Goal: Task Accomplishment & Management: Manage account settings

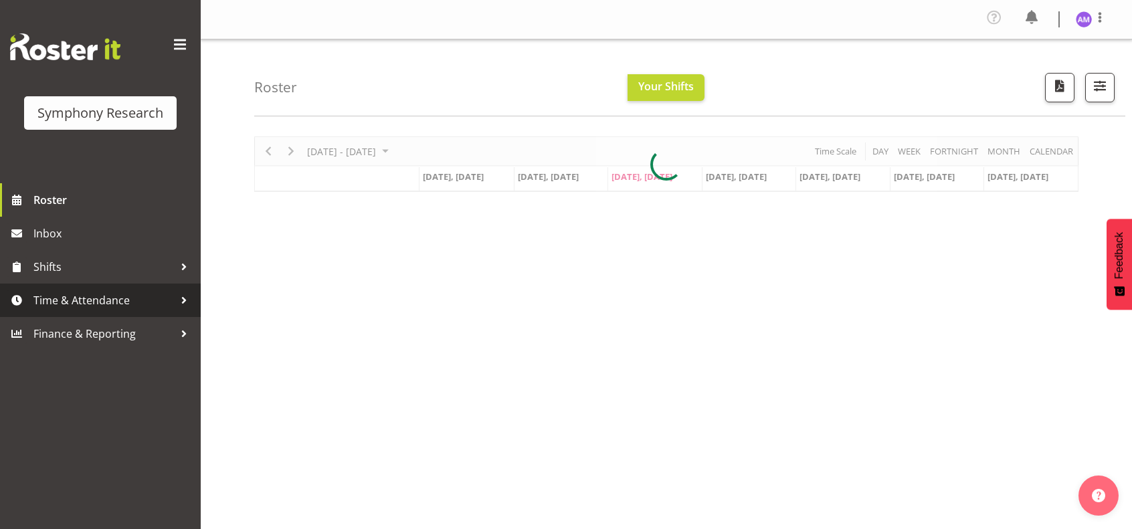
click at [100, 300] on span "Time & Attendance" at bounding box center [103, 300] width 140 height 20
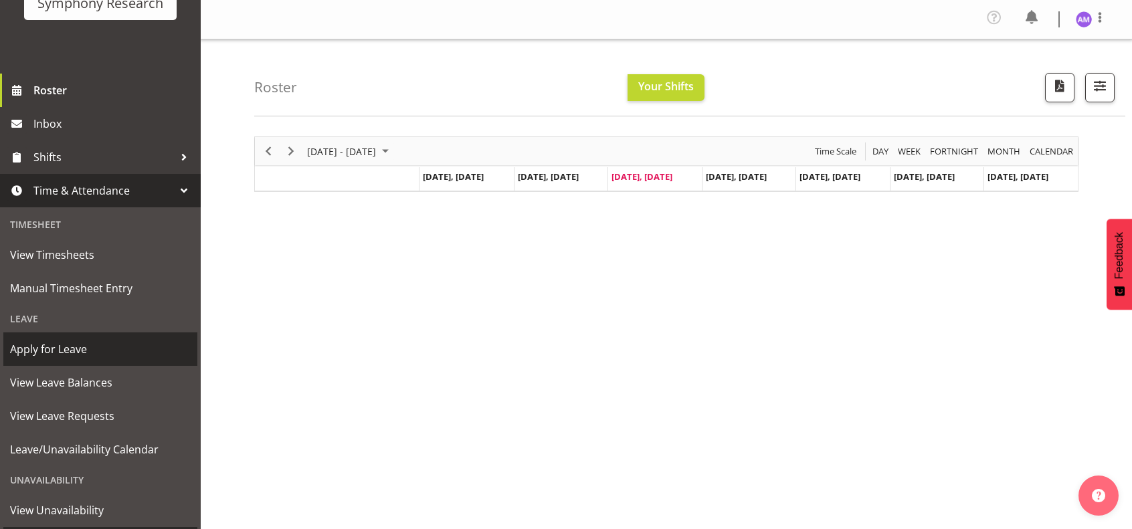
scroll to position [178, 0]
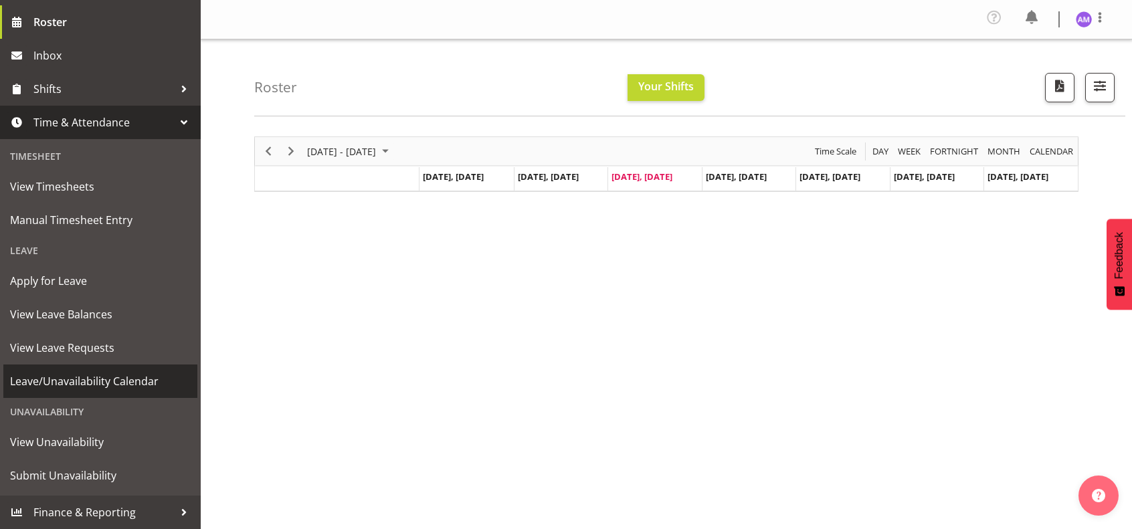
click at [145, 385] on span "Leave/Unavailability Calendar" at bounding box center [100, 381] width 181 height 20
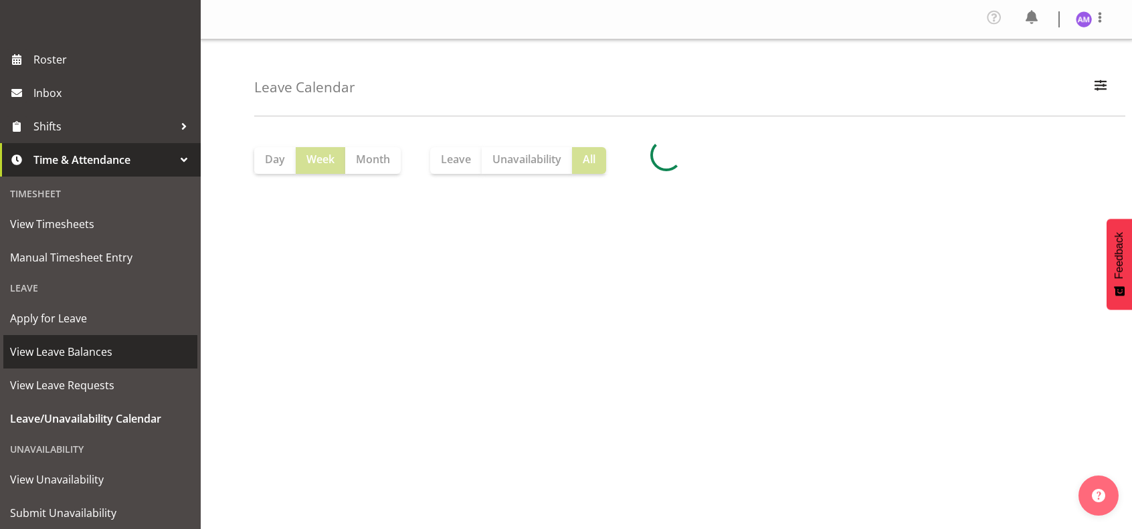
scroll to position [178, 0]
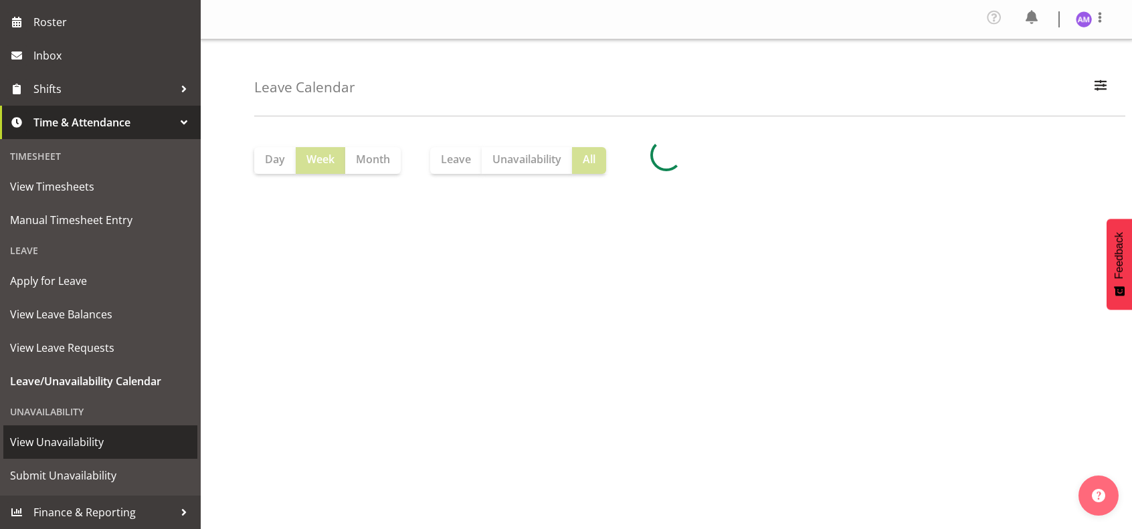
click at [116, 442] on span "View Unavailability" at bounding box center [100, 442] width 181 height 20
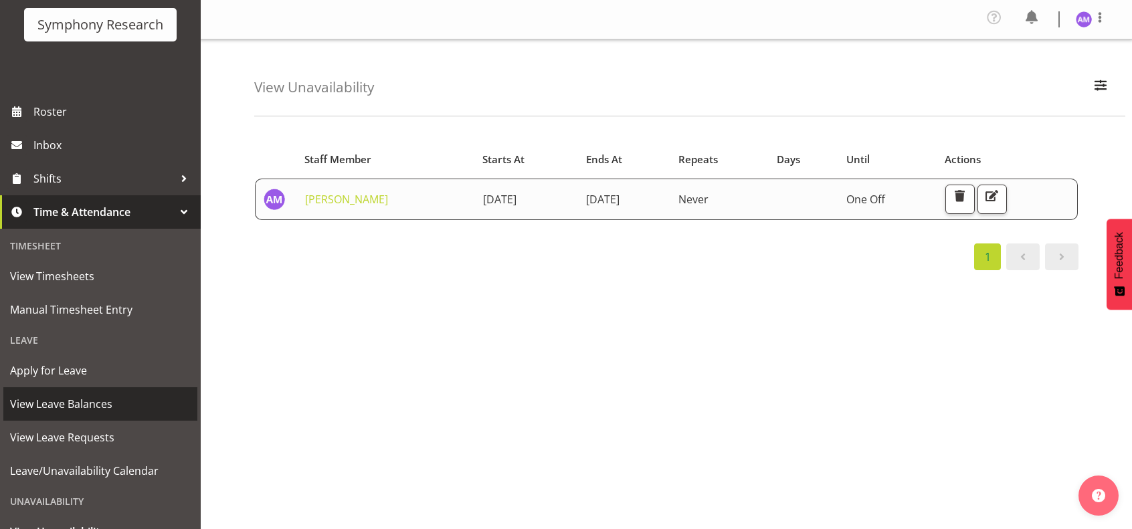
scroll to position [178, 0]
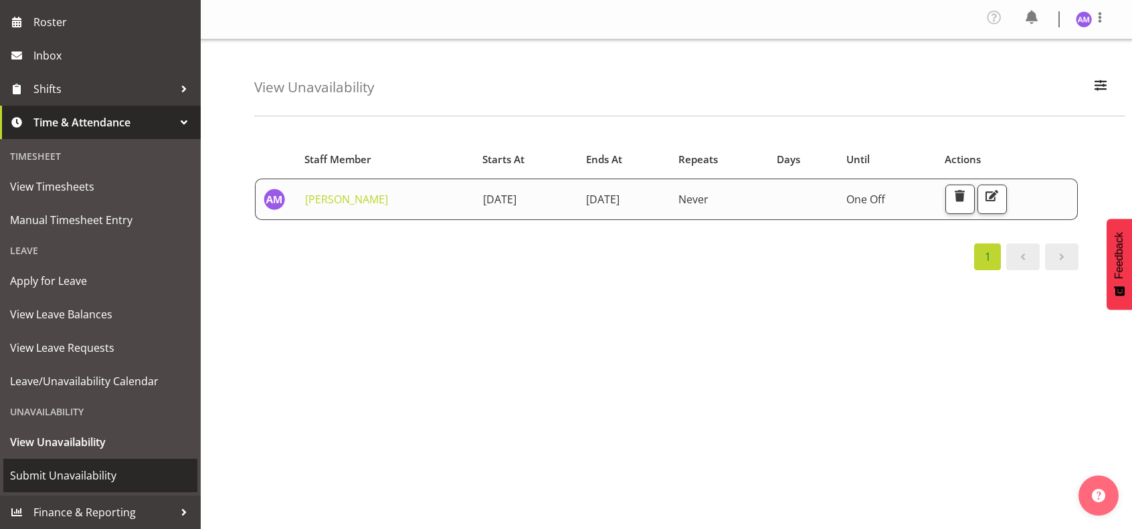
click at [120, 472] on span "Submit Unavailability" at bounding box center [100, 476] width 181 height 20
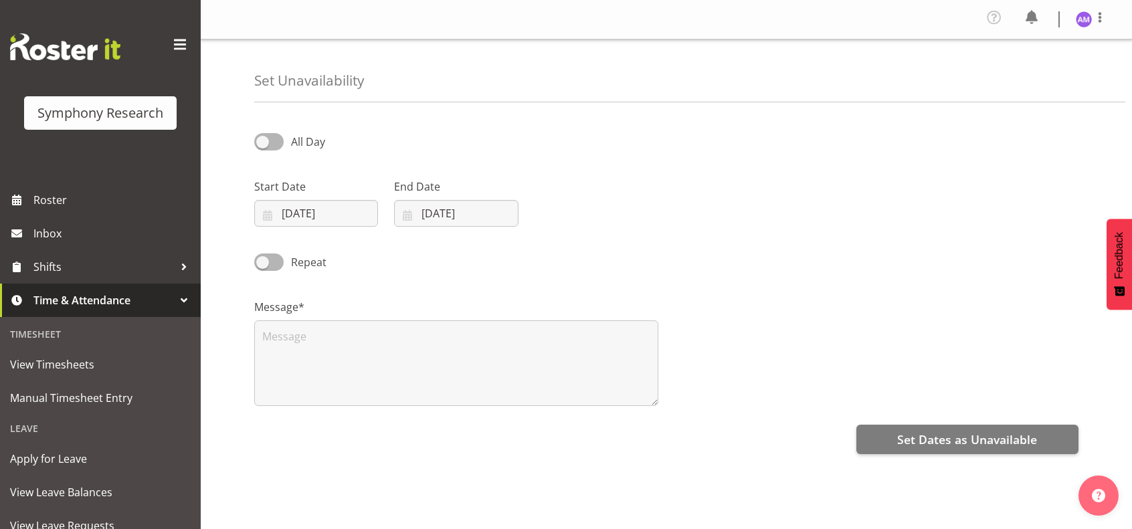
select select "7"
select select "2025"
click at [303, 207] on input "27/08/2025" at bounding box center [316, 213] width 124 height 27
click at [305, 448] on span "1" at bounding box center [306, 447] width 5 height 13
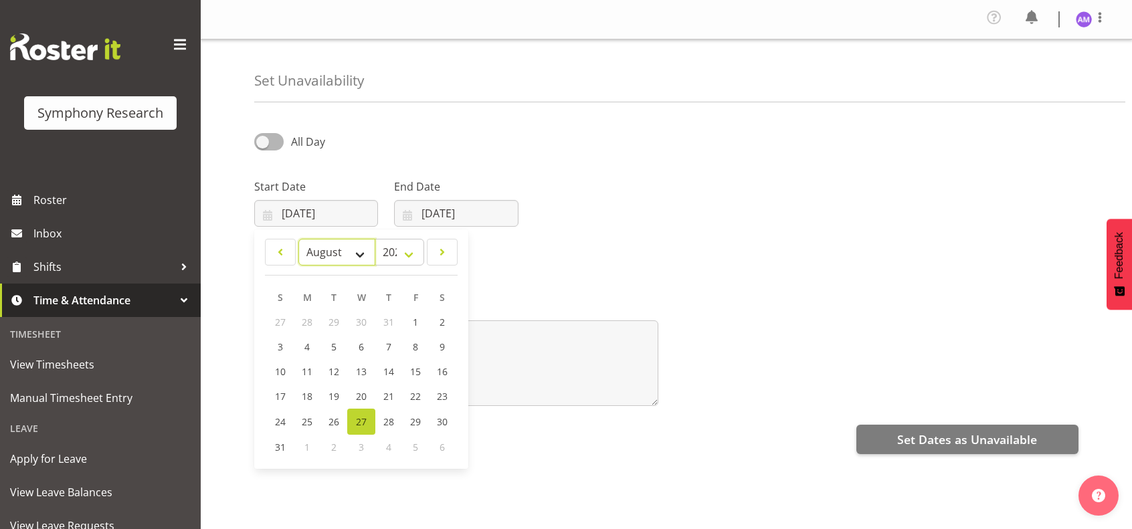
click at [360, 263] on select "January February March April May June July August September October November De…" at bounding box center [336, 252] width 77 height 27
select select "8"
click at [298, 239] on select "January February March April May June July August September October November De…" at bounding box center [336, 252] width 77 height 27
click at [305, 321] on span "1" at bounding box center [307, 322] width 5 height 13
type input "01/09/2025"
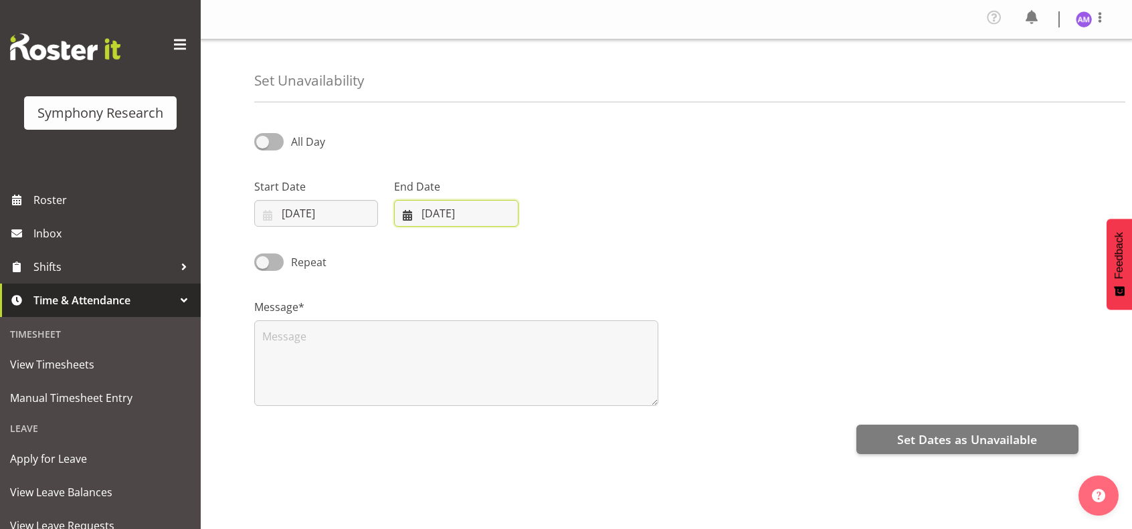
click at [476, 216] on input "27/08/2025" at bounding box center [456, 213] width 124 height 27
click at [460, 257] on select "January February March April May June July August September October November De…" at bounding box center [453, 252] width 92 height 27
select select "8"
click at [407, 239] on select "January February March April May June July August September October November De…" at bounding box center [453, 252] width 92 height 27
click at [450, 320] on link "1" at bounding box center [447, 322] width 27 height 25
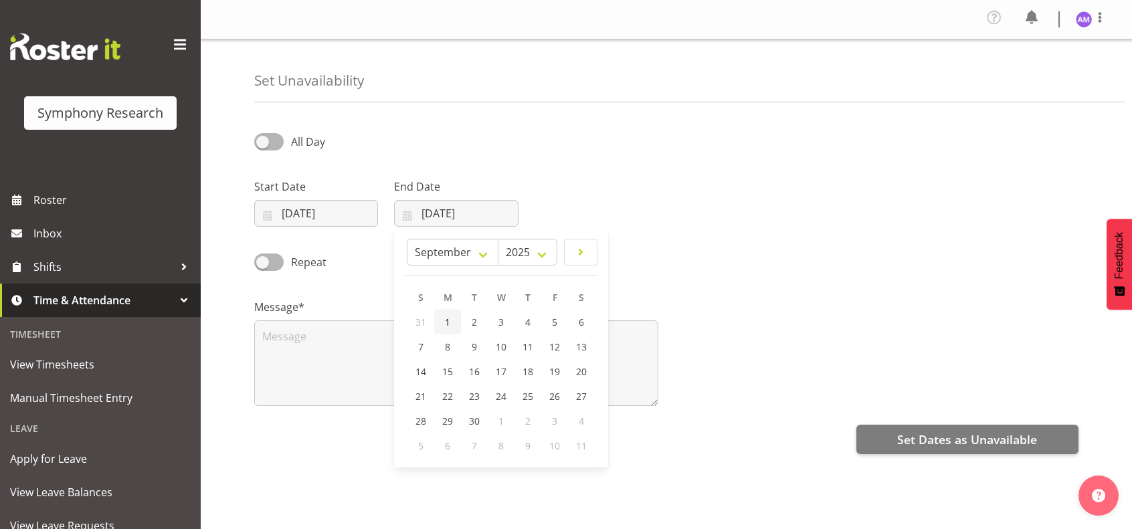
type input "01/09/2025"
click at [581, 197] on div "Start Date 01/09/2025 January February March April May June July August Septemb…" at bounding box center [666, 197] width 840 height 75
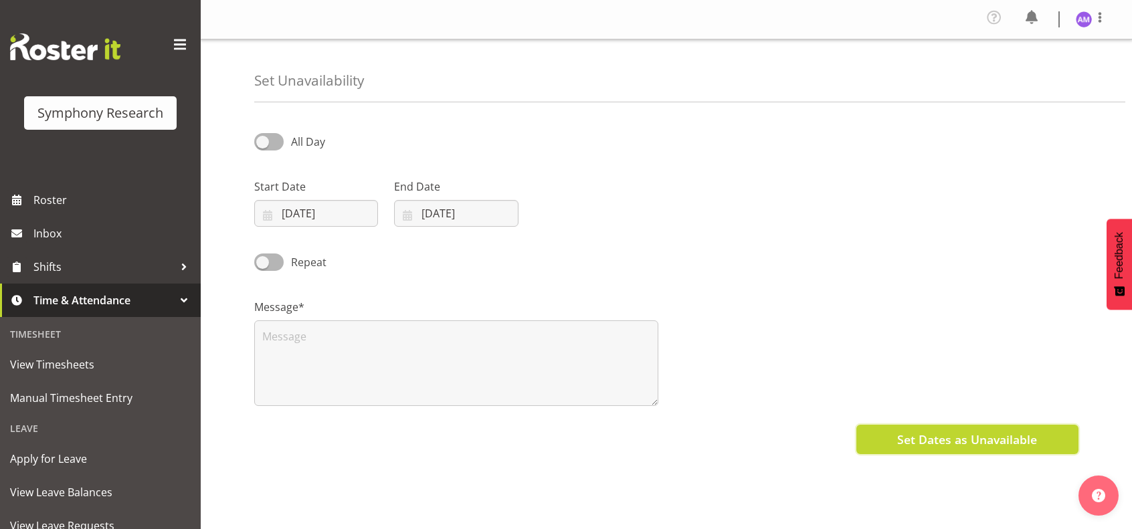
click at [923, 434] on span "Set Dates as Unavailable" at bounding box center [967, 439] width 140 height 17
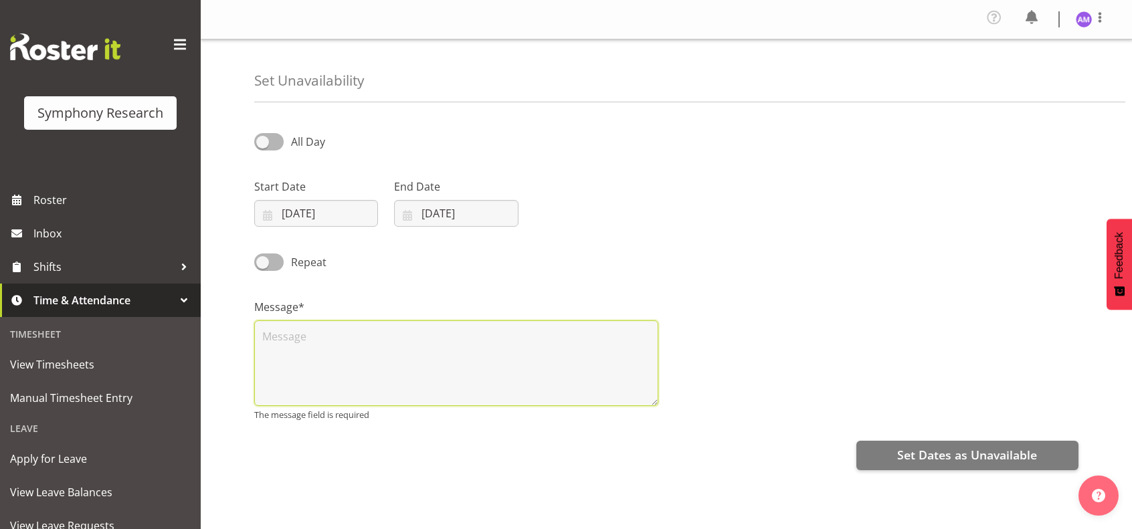
click at [332, 332] on textarea at bounding box center [456, 363] width 404 height 86
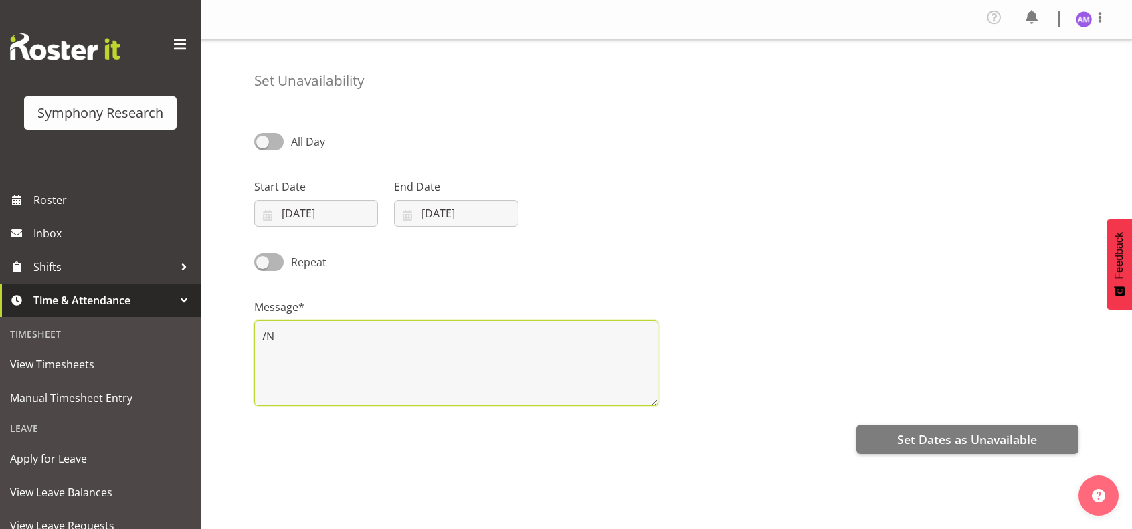
type textarea "/"
type textarea "N/A"
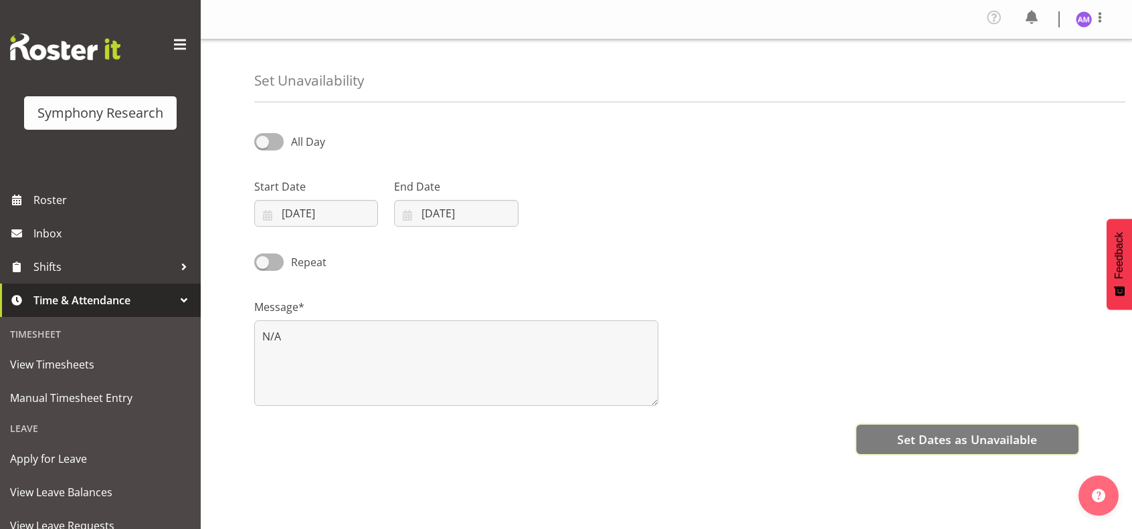
click at [879, 441] on button "Set Dates as Unavailable" at bounding box center [967, 439] width 222 height 29
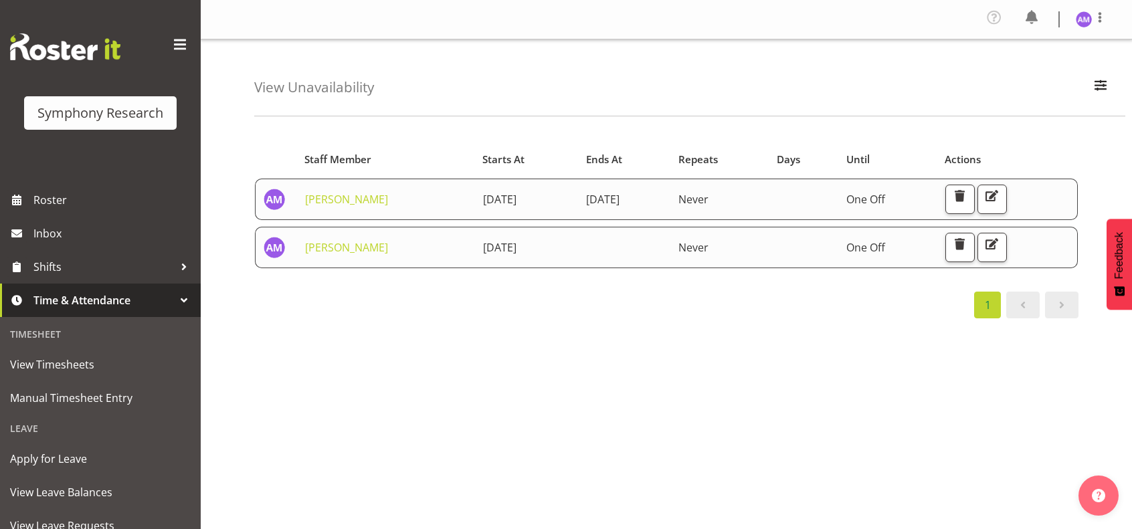
click at [69, 300] on span "Time & Attendance" at bounding box center [103, 300] width 140 height 20
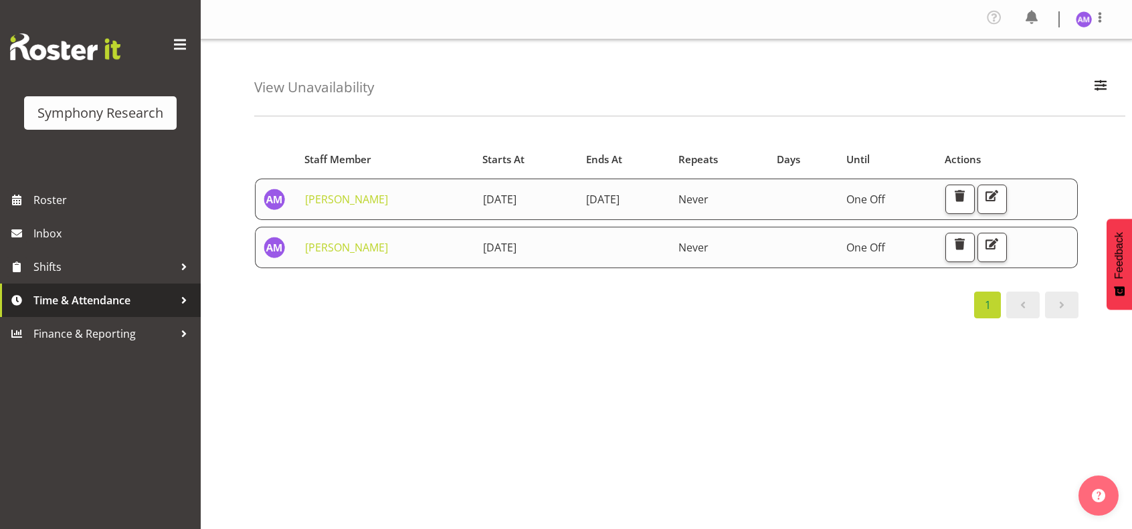
click at [69, 300] on span "Time & Attendance" at bounding box center [103, 300] width 140 height 20
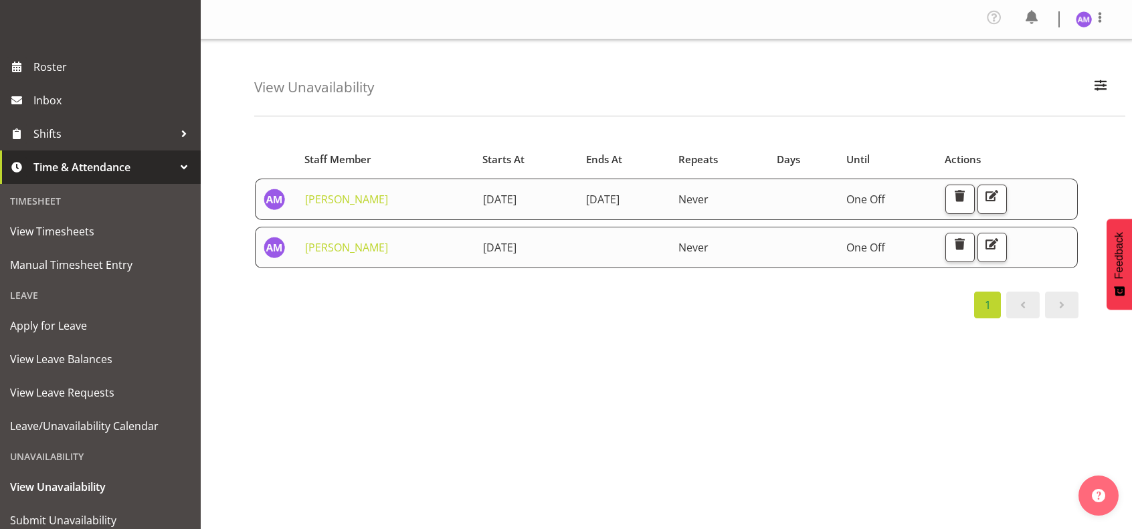
scroll to position [178, 0]
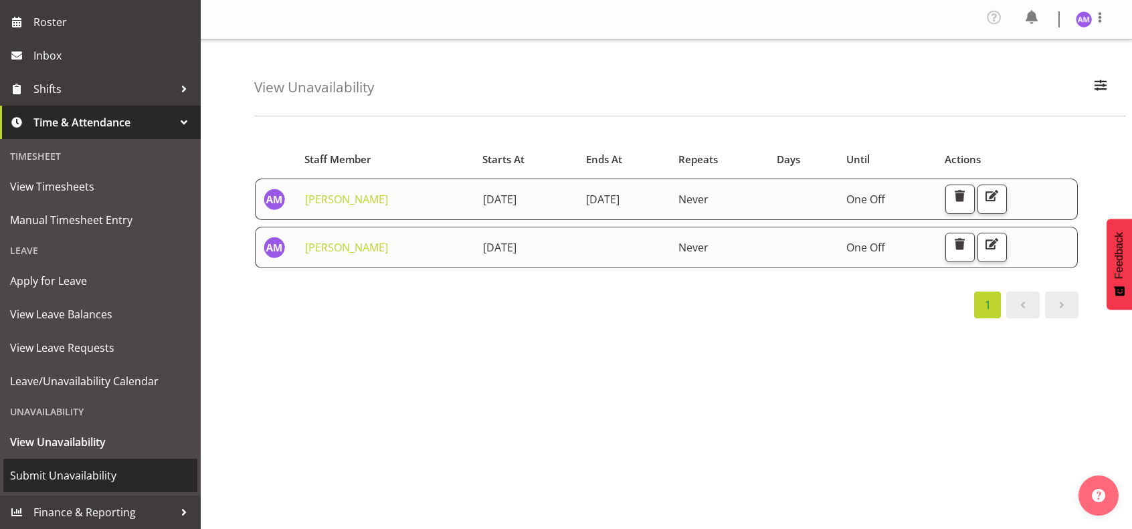
click at [100, 477] on span "Submit Unavailability" at bounding box center [100, 476] width 181 height 20
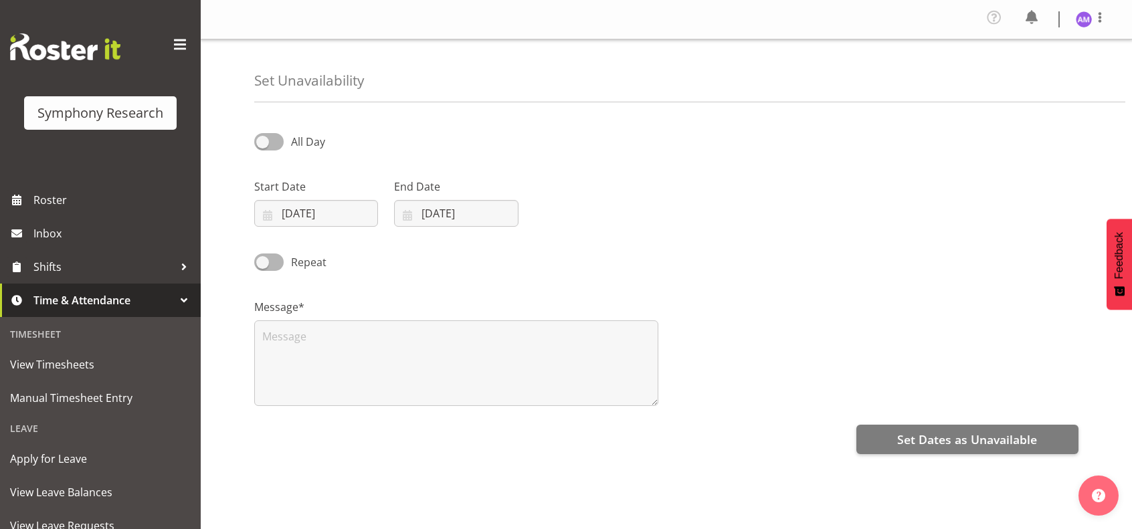
select select "7"
select select "2025"
click at [280, 226] on input "[DATE]" at bounding box center [316, 213] width 124 height 27
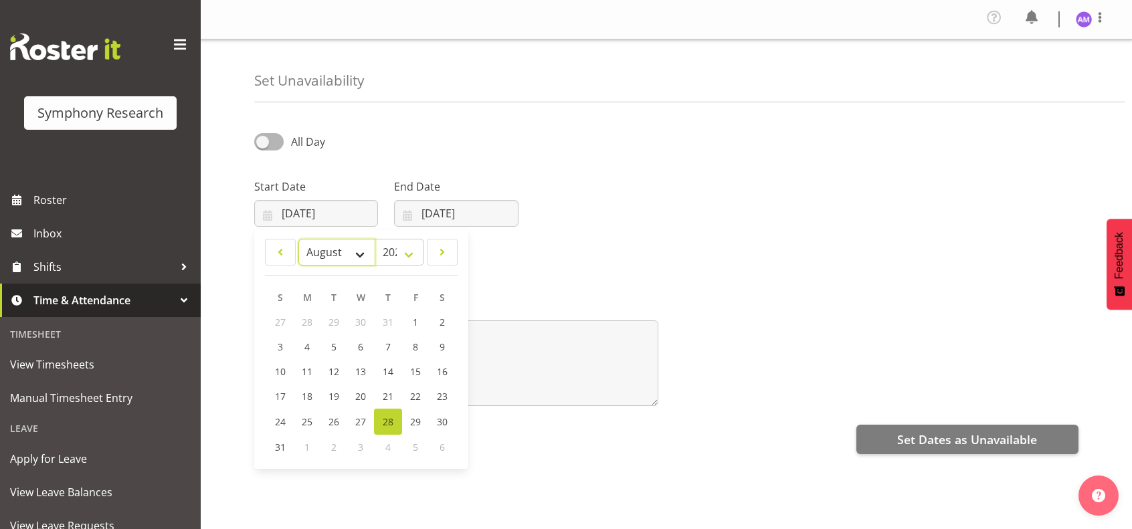
click at [349, 255] on select "January February March April May June July August September October November De…" at bounding box center [336, 252] width 77 height 27
select select "8"
click at [298, 239] on select "January February March April May June July August September October November De…" at bounding box center [336, 252] width 77 height 27
click at [439, 324] on span "6" at bounding box center [441, 322] width 5 height 13
type input "06/09/2025"
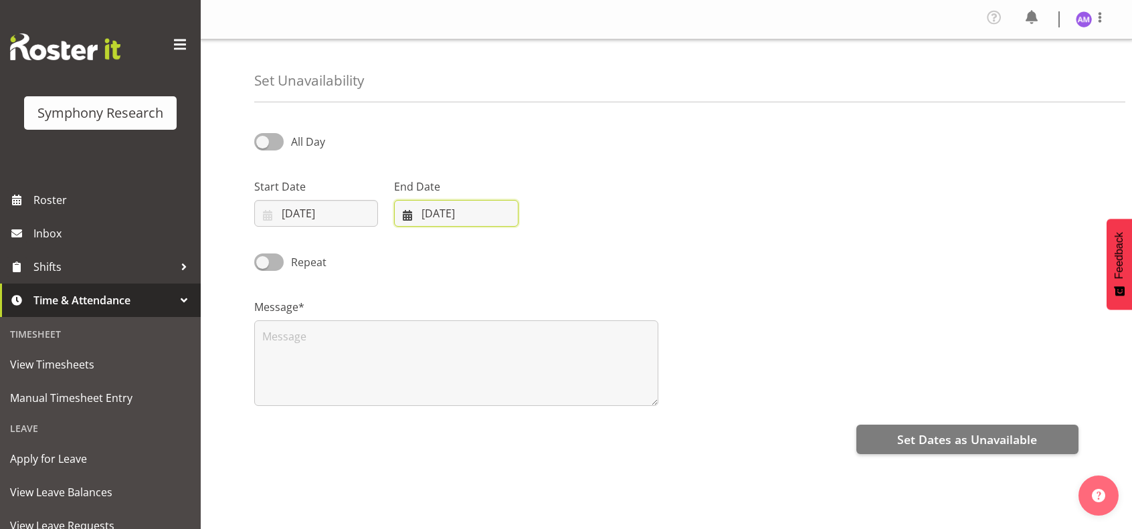
click at [451, 203] on input "28/08/2025" at bounding box center [456, 213] width 124 height 27
click at [470, 248] on select "January February March April May June July August September October November De…" at bounding box center [453, 252] width 92 height 27
select select "8"
click at [407, 239] on select "January February March April May June July August September October November De…" at bounding box center [453, 252] width 92 height 27
click at [421, 347] on span "7" at bounding box center [420, 347] width 5 height 13
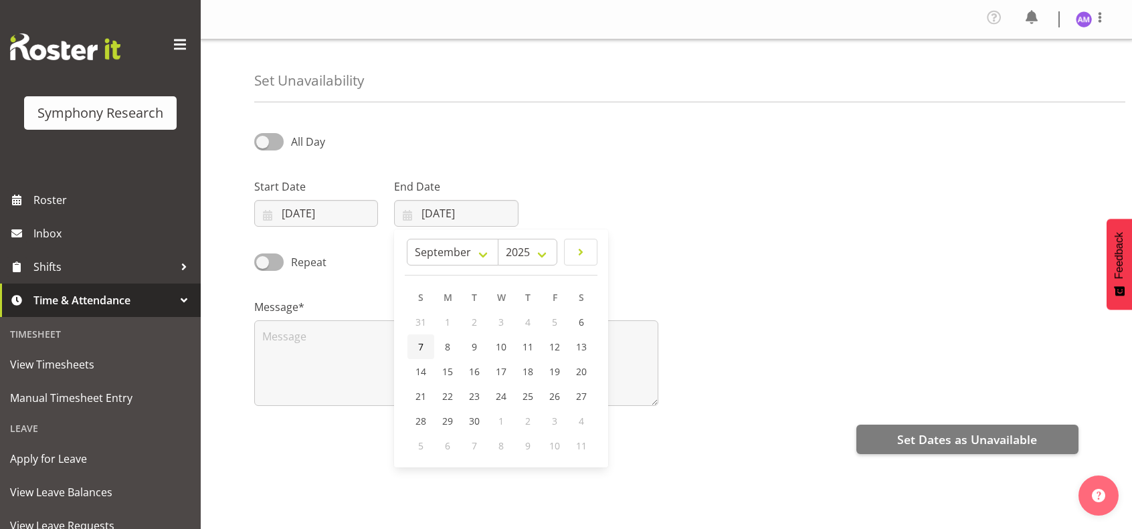
type input "07/09/2025"
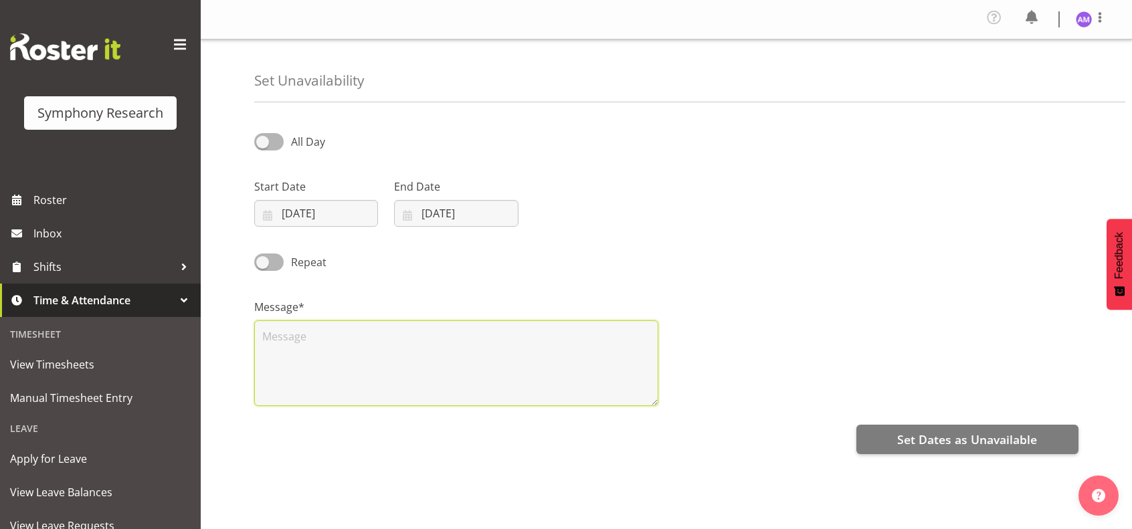
click at [313, 354] on textarea at bounding box center [456, 363] width 404 height 86
type textarea "N/A"
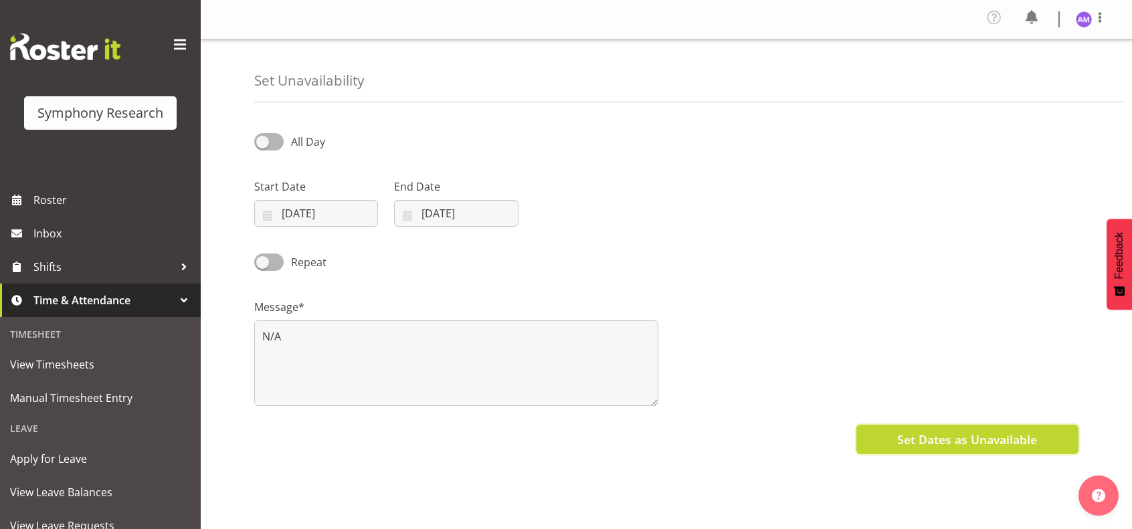
click at [941, 427] on button "Set Dates as Unavailable" at bounding box center [967, 439] width 222 height 29
